Goal: Information Seeking & Learning: Learn about a topic

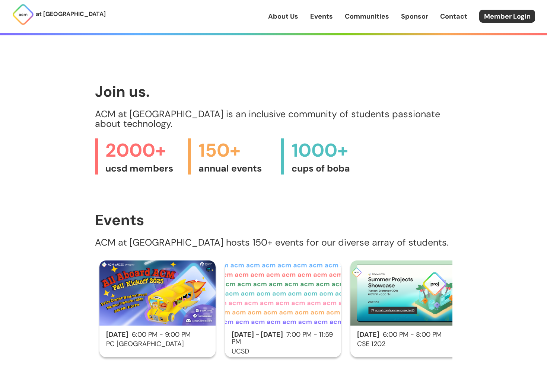
click at [364, 13] on link "Communities" at bounding box center [367, 17] width 44 height 10
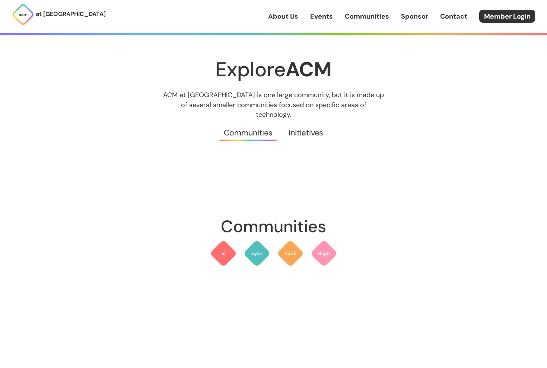
click at [332, 19] on link "Events" at bounding box center [321, 17] width 23 height 10
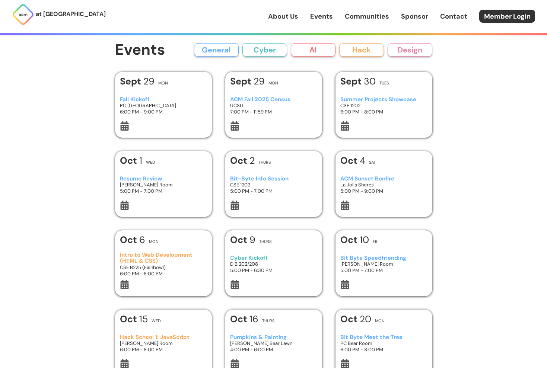
click at [285, 22] on div "About Us Events Communities Sponsor Contact Member Login" at bounding box center [407, 16] width 279 height 13
click at [286, 19] on link "About Us" at bounding box center [283, 17] width 30 height 10
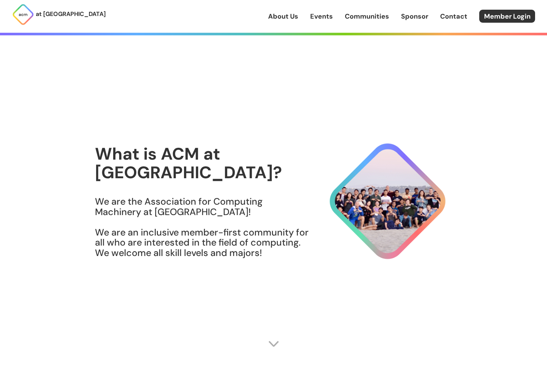
click at [327, 22] on div "About Us Events Communities Sponsor Contact Member Login" at bounding box center [407, 16] width 279 height 13
click at [324, 14] on link "Events" at bounding box center [321, 17] width 23 height 10
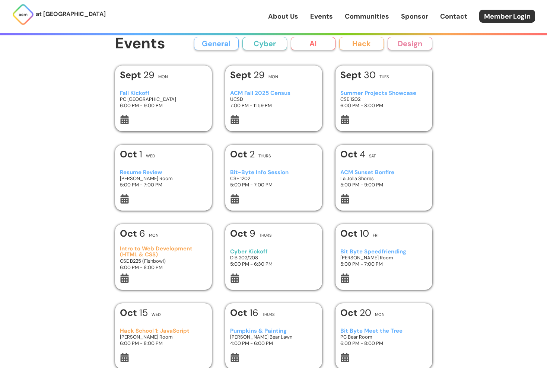
scroll to position [9, 0]
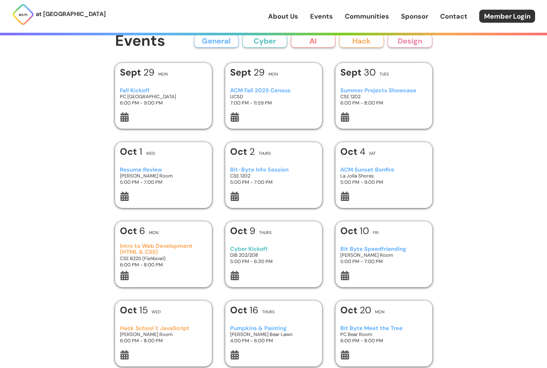
click at [352, 16] on link "Communities" at bounding box center [367, 17] width 44 height 10
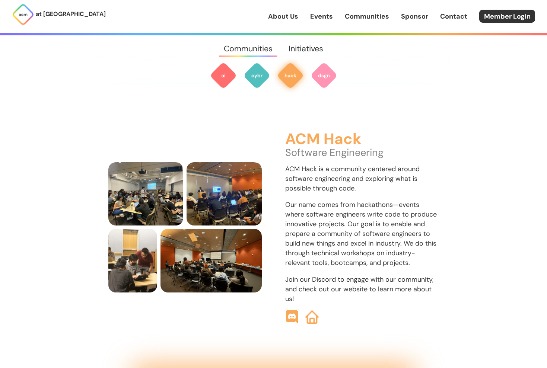
scroll to position [892, 0]
click at [296, 75] on img at bounding box center [290, 75] width 27 height 27
click at [295, 83] on img at bounding box center [290, 75] width 27 height 27
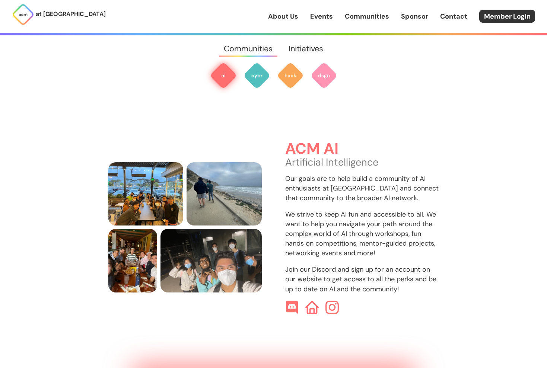
scroll to position [226, 0]
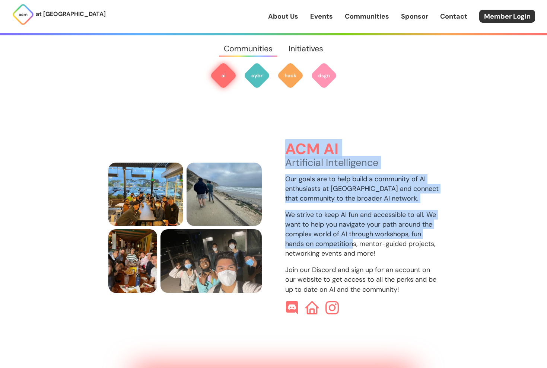
drag, startPoint x: 289, startPoint y: 132, endPoint x: 356, endPoint y: 236, distance: 123.4
click at [356, 236] on div "ACM AI Artificial Intelligence Our goals are to help build a community of AI en…" at bounding box center [362, 228] width 154 height 174
click at [356, 236] on p "We strive to keep AI fun and accessible to all. We want to help you navigate yo…" at bounding box center [362, 234] width 154 height 48
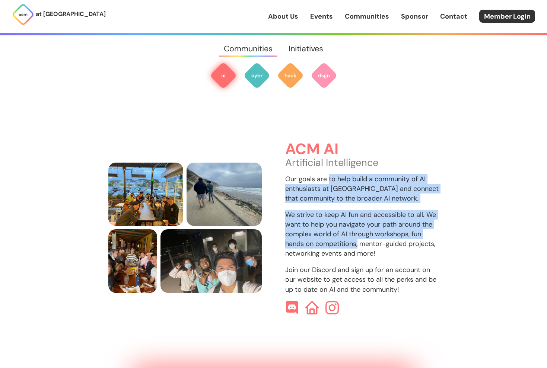
drag, startPoint x: 356, startPoint y: 236, endPoint x: 323, endPoint y: 158, distance: 85.2
click at [323, 158] on div "ACM AI Artificial Intelligence Our goals are to help build a community of AI en…" at bounding box center [362, 228] width 154 height 174
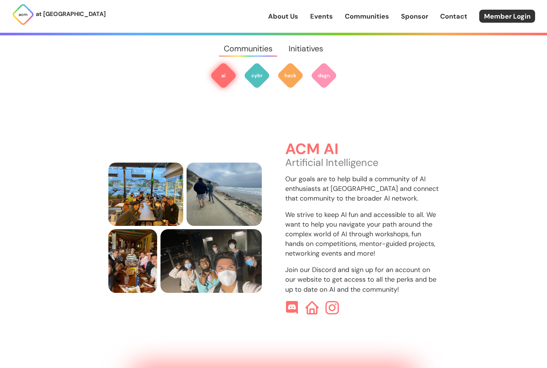
click at [327, 188] on p "Our goals are to help build a community of AI enthusiasts at [GEOGRAPHIC_DATA] …" at bounding box center [362, 188] width 154 height 29
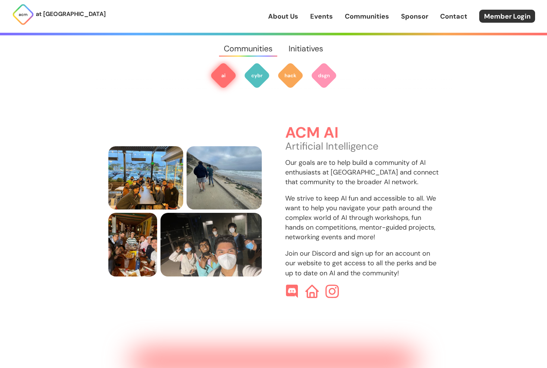
scroll to position [241, 0]
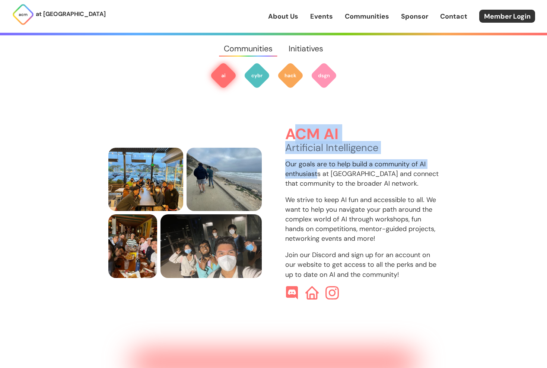
drag, startPoint x: 297, startPoint y: 126, endPoint x: 334, endPoint y: 194, distance: 76.7
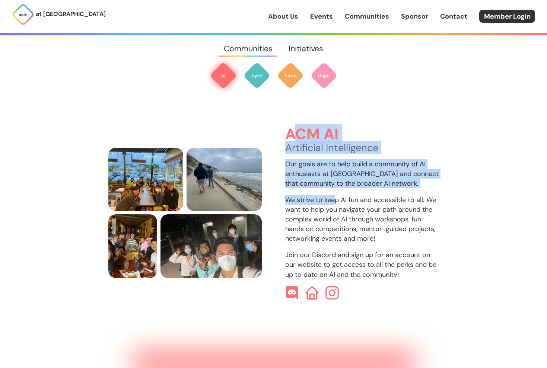
click at [333, 193] on div "ACM AI Artificial Intelligence Our goals are to help build a community of AI en…" at bounding box center [362, 213] width 154 height 174
click at [334, 195] on p "We strive to keep AI fun and accessible to all. We want to help you navigate yo…" at bounding box center [362, 219] width 154 height 48
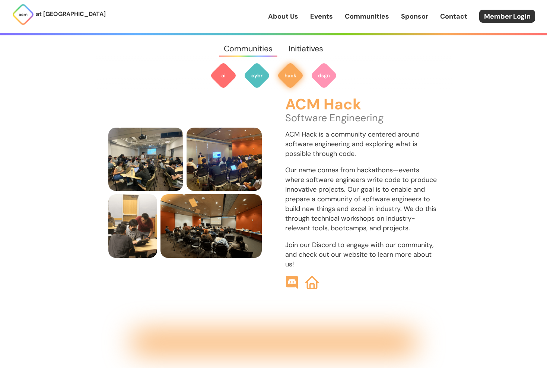
scroll to position [892, 0]
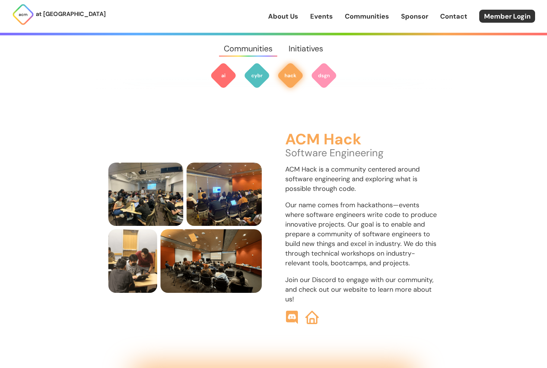
click at [324, 19] on link "Events" at bounding box center [321, 17] width 23 height 10
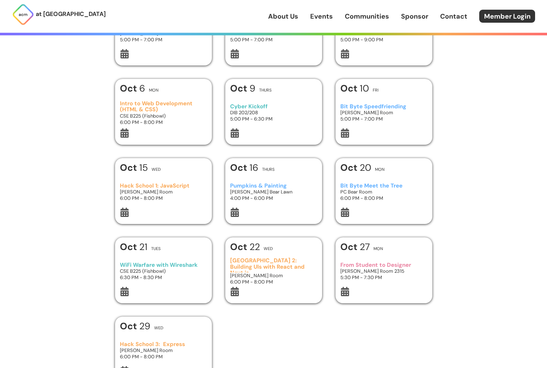
scroll to position [184, 0]
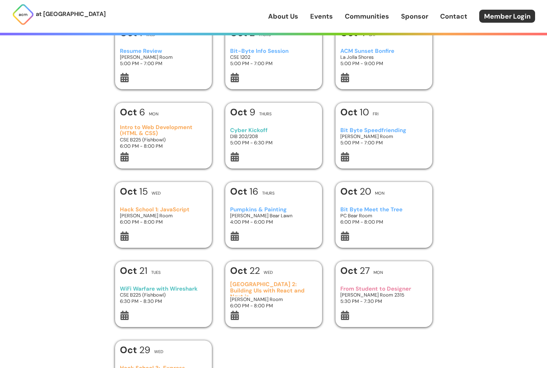
click at [178, 290] on h3 "WiFi Warfare with Wireshark" at bounding box center [163, 289] width 87 height 6
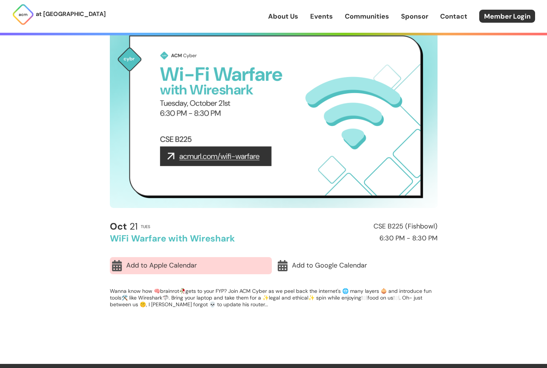
scroll to position [60, 0]
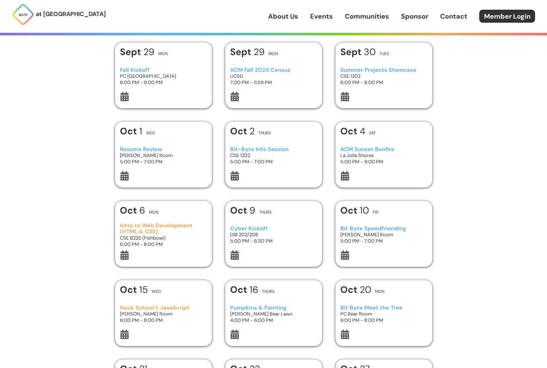
scroll to position [25, 0]
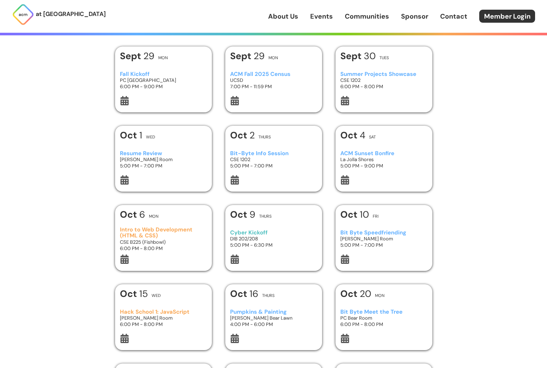
click at [291, 159] on h3 "CSE 1202" at bounding box center [273, 159] width 87 height 6
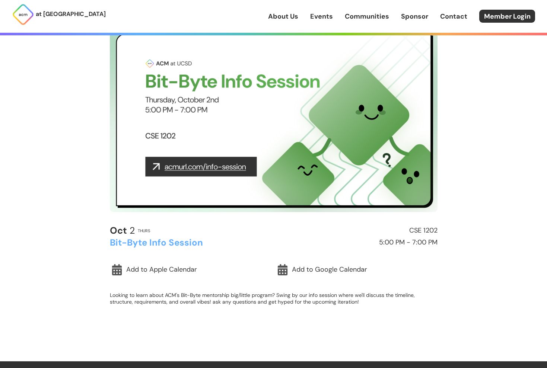
scroll to position [46, 0]
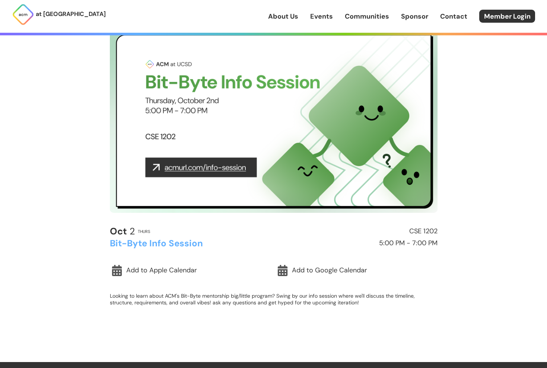
click at [227, 164] on img at bounding box center [274, 121] width 328 height 184
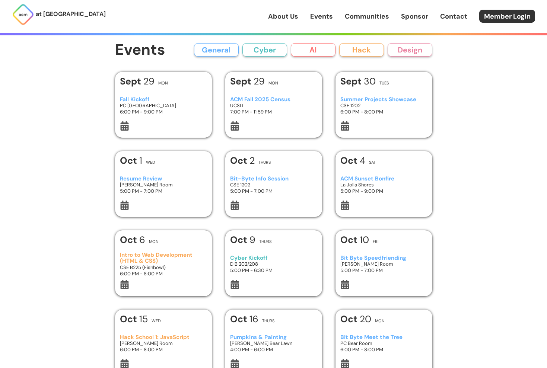
click at [181, 103] on h3 "PC [GEOGRAPHIC_DATA]" at bounding box center [163, 105] width 87 height 6
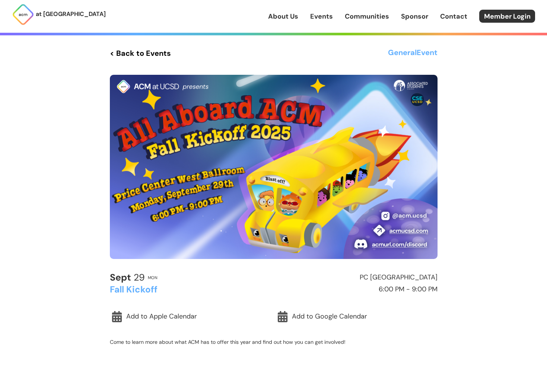
click at [121, 51] on link "< Back to Events" at bounding box center [140, 53] width 61 height 13
